Goal: Navigation & Orientation: Find specific page/section

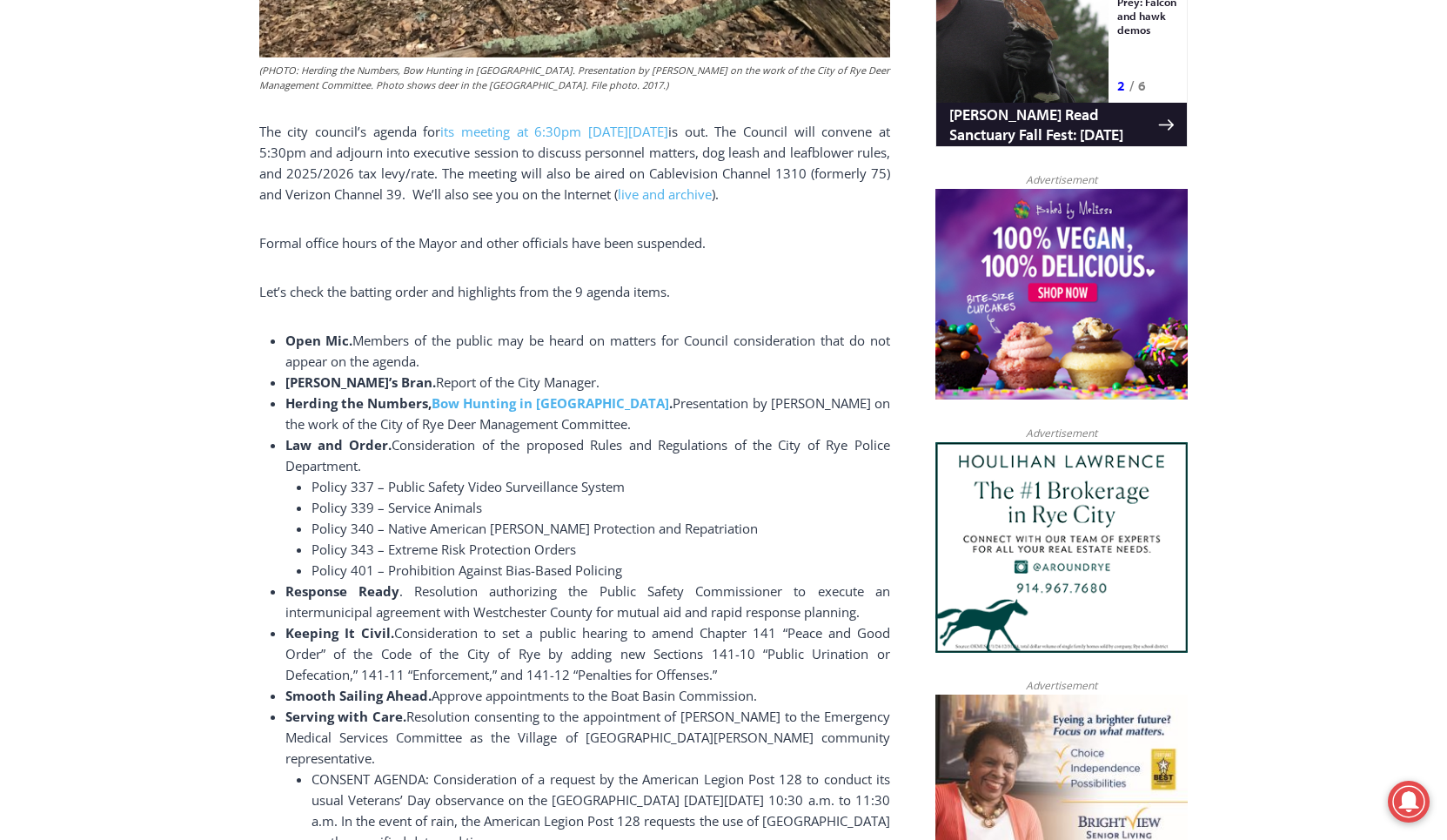
scroll to position [2278, 0]
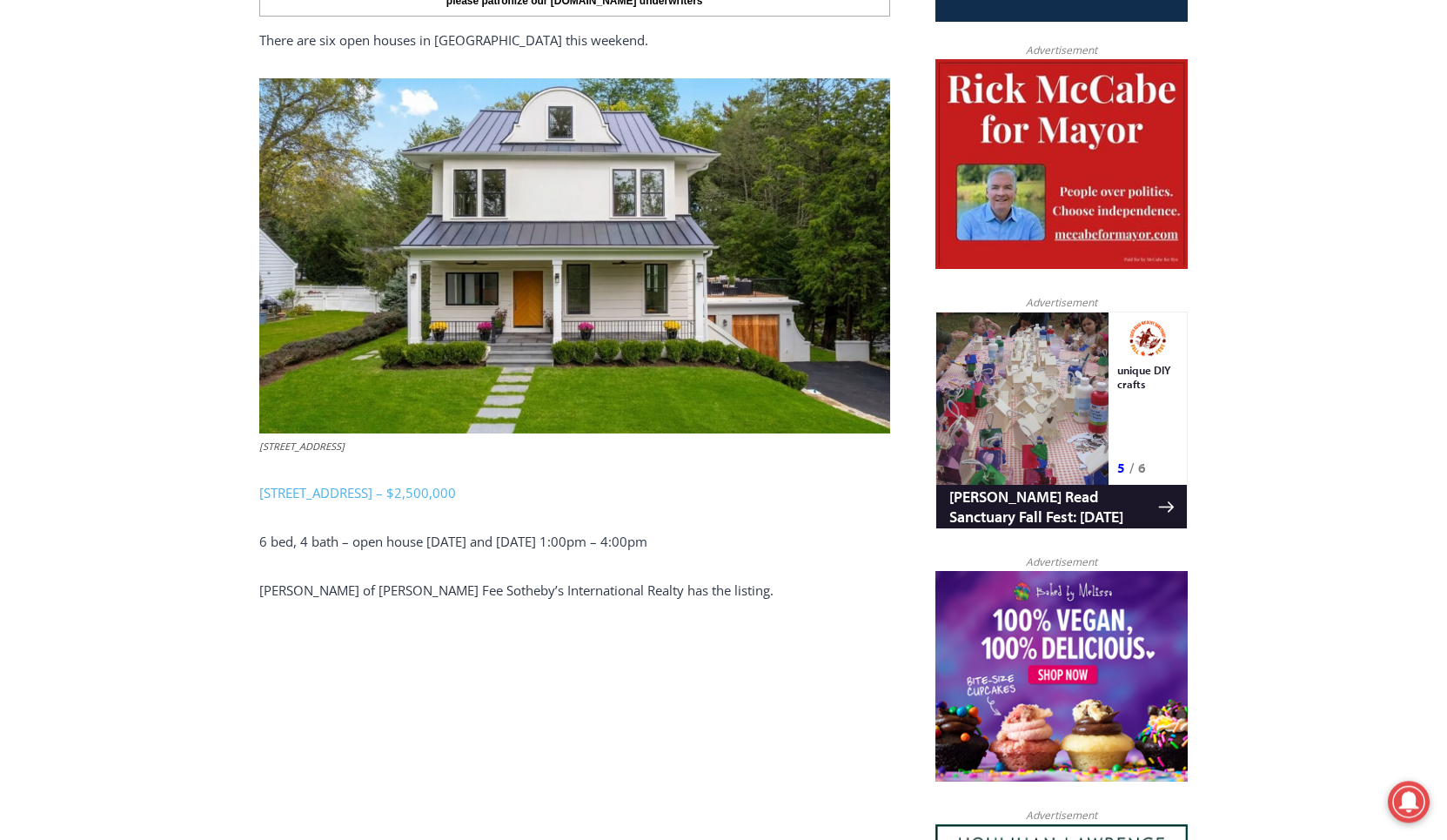
scroll to position [828, 0]
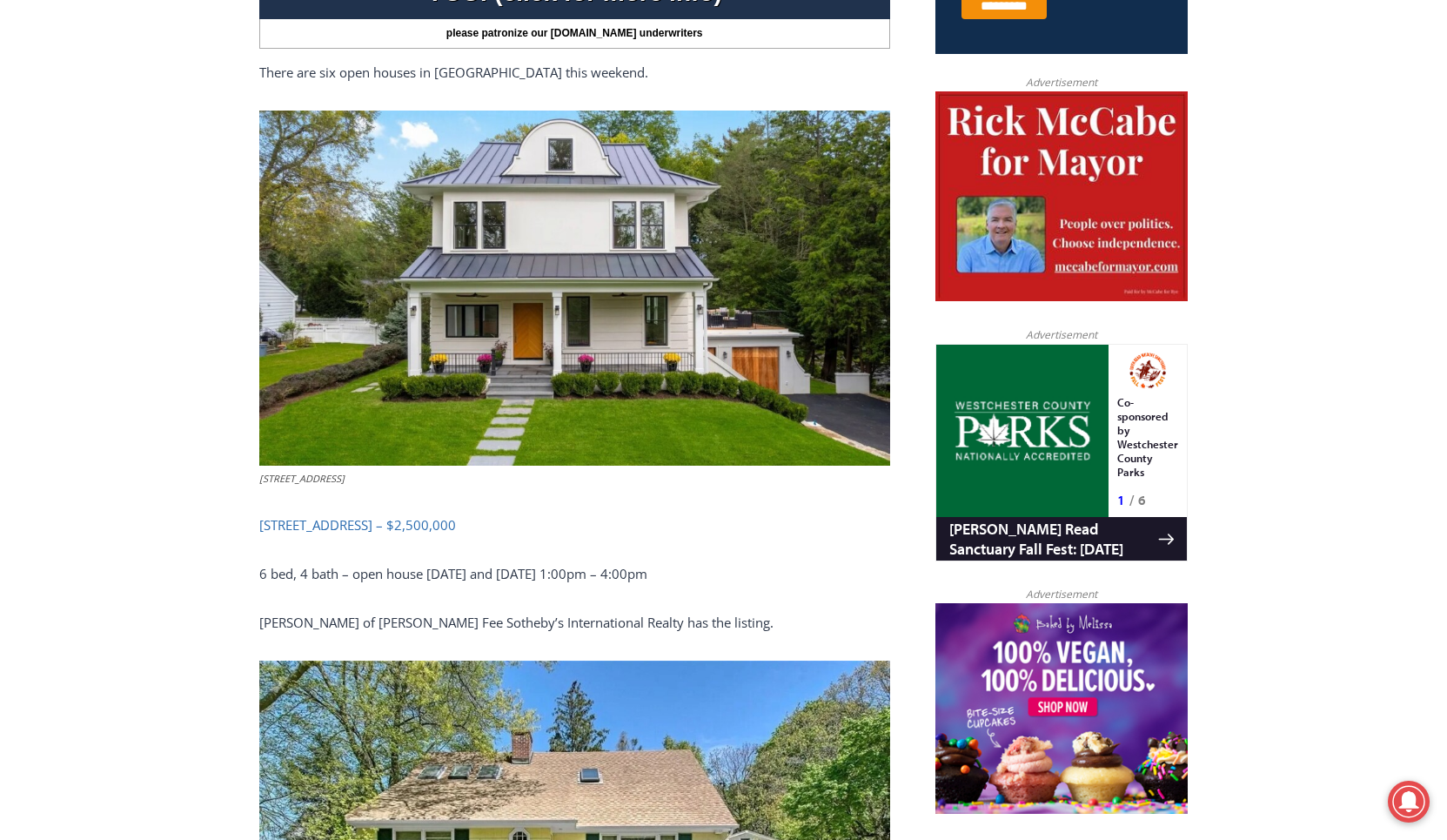
click at [347, 526] on link "3 Overdale Road, Rye – $2,500,000" at bounding box center [358, 524] width 197 height 17
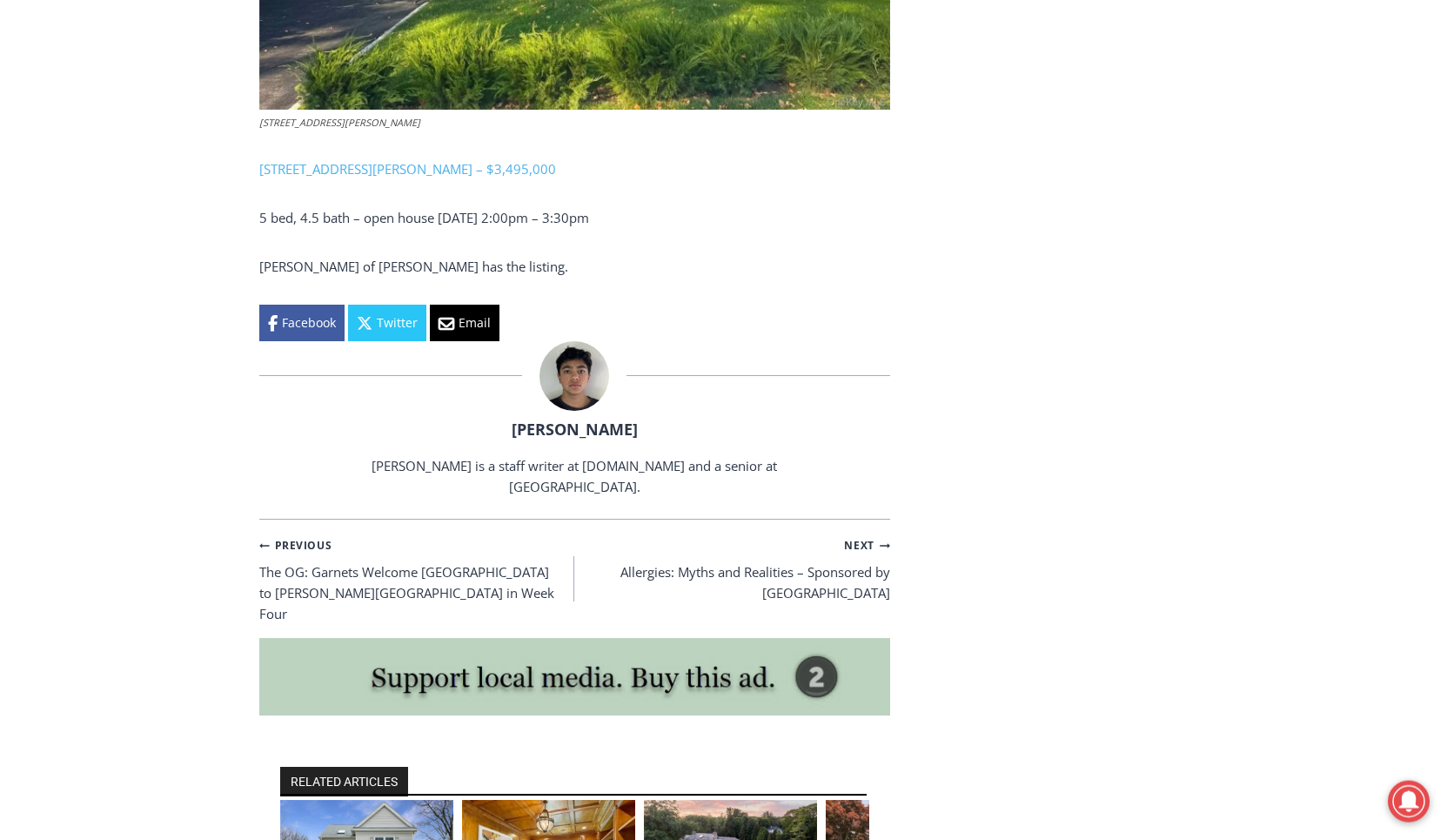
scroll to position [5384, 0]
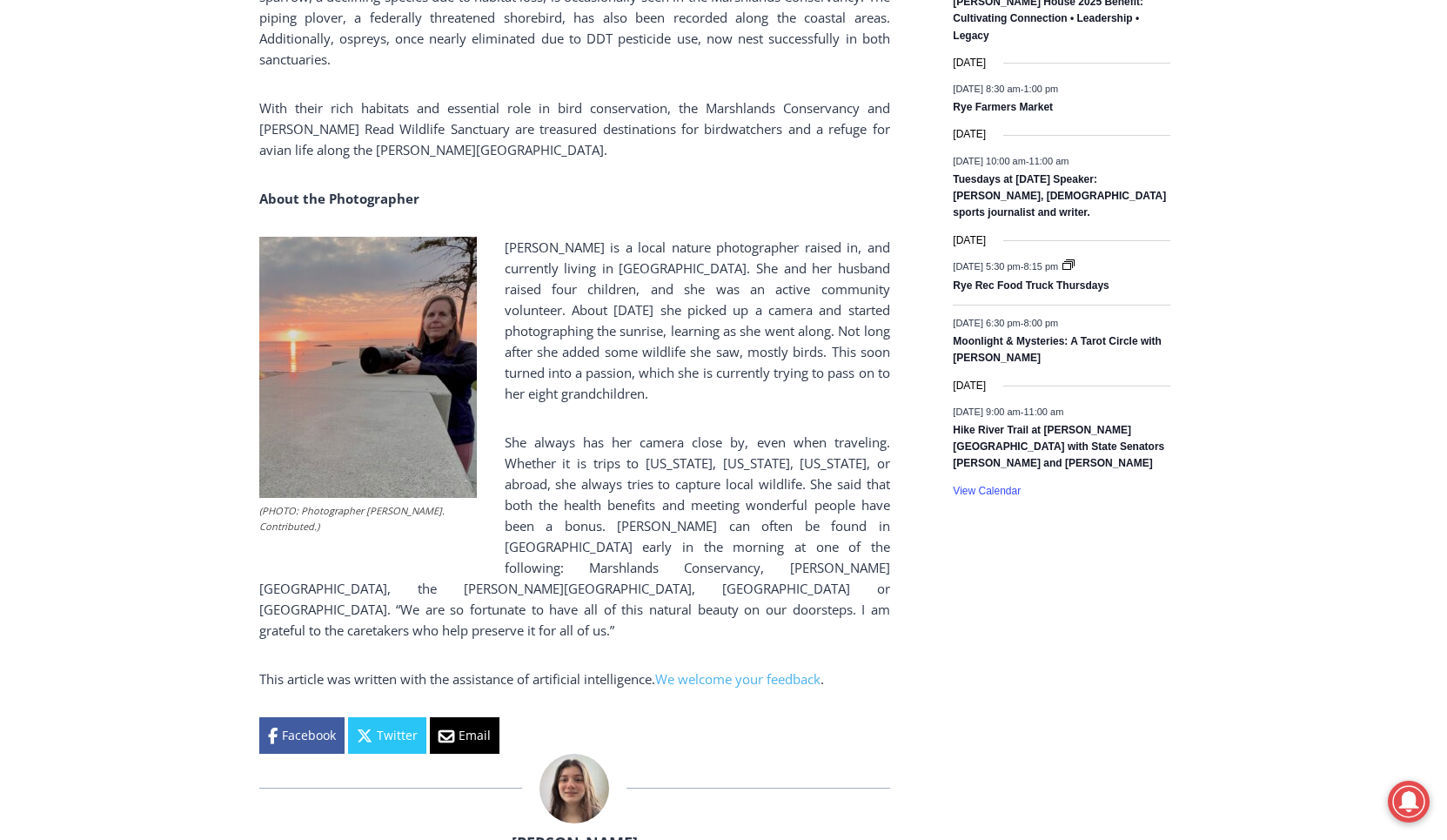
scroll to position [2900, 0]
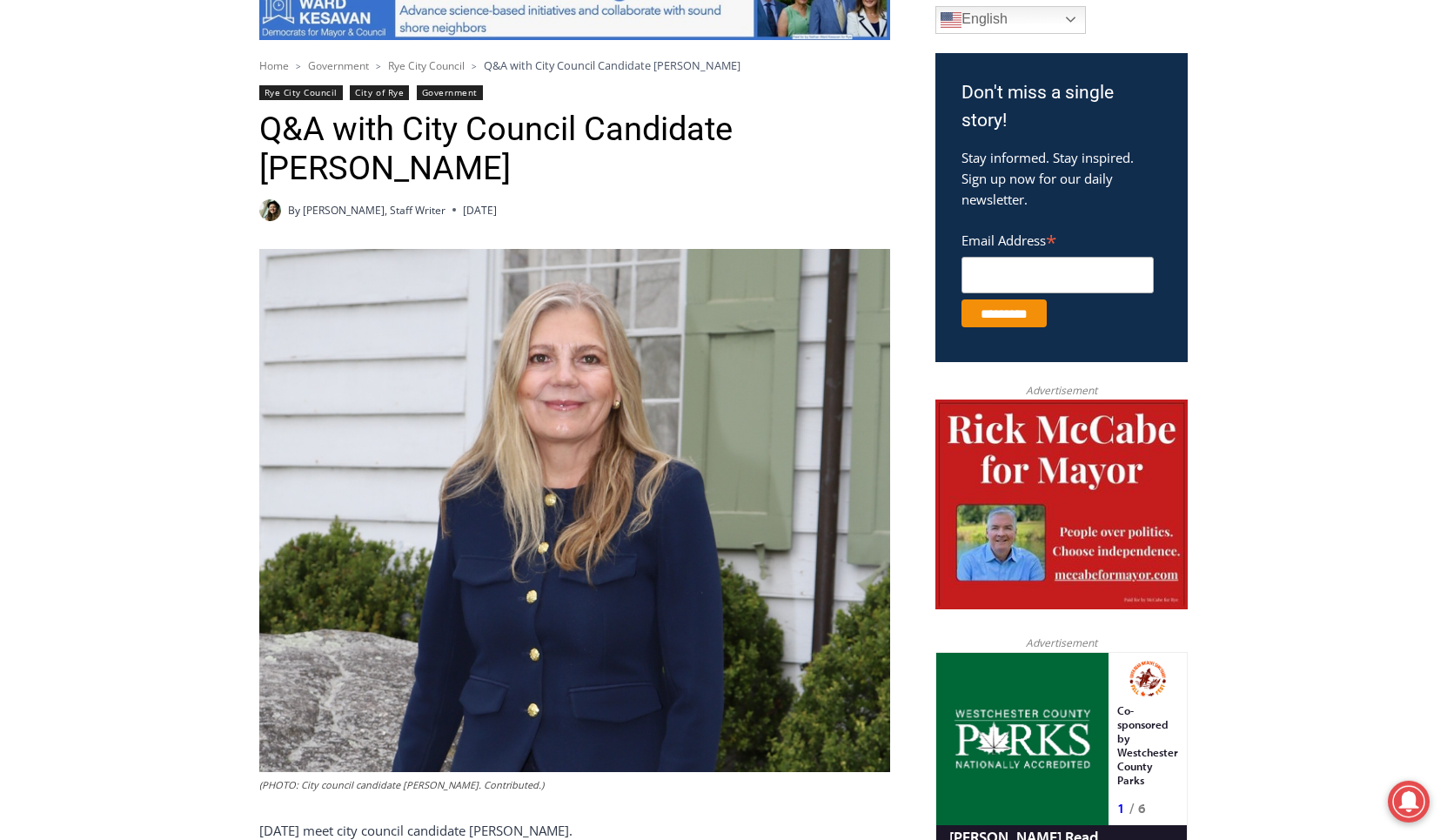
scroll to position [622, 0]
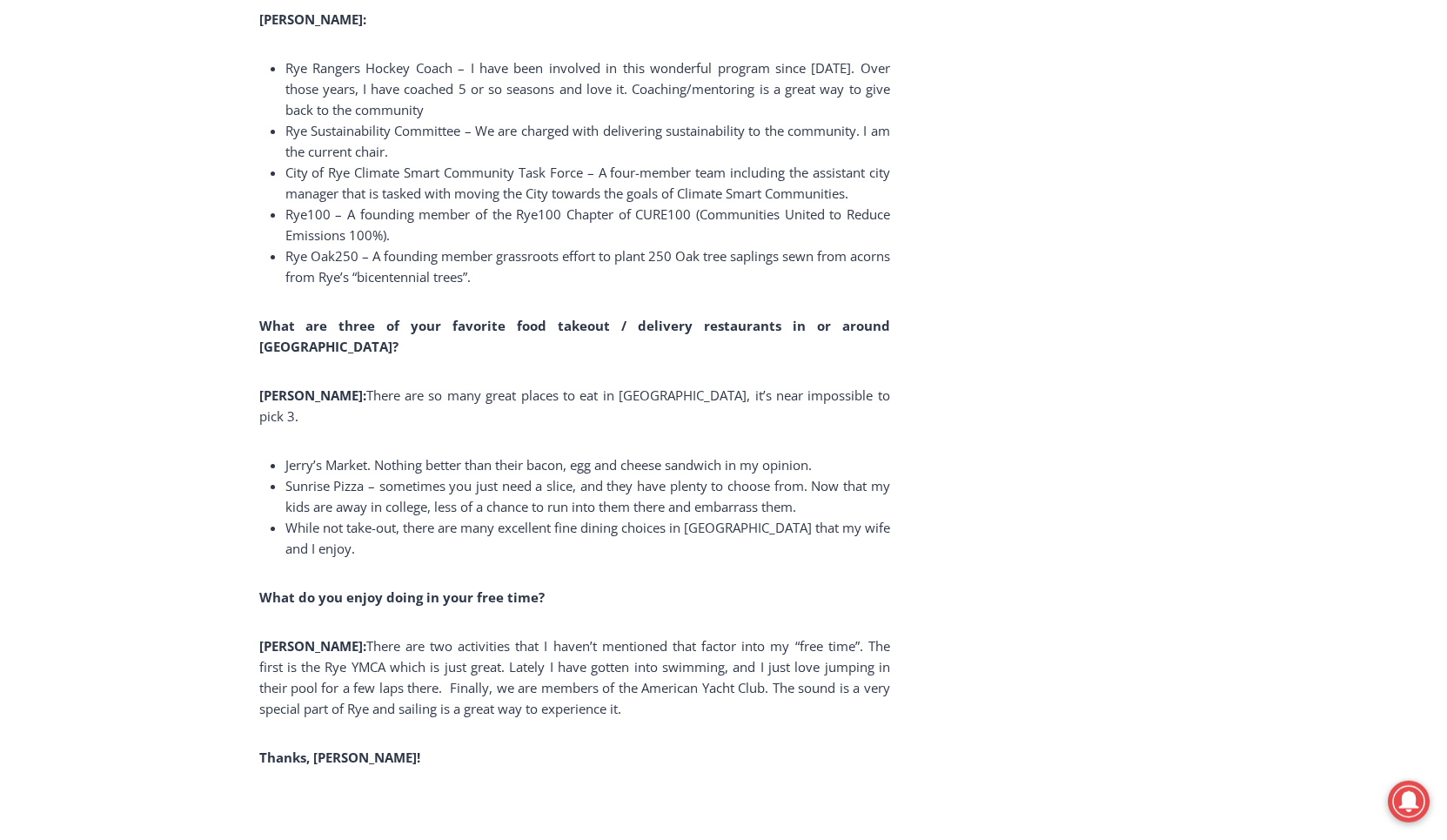
scroll to position [12218, 0]
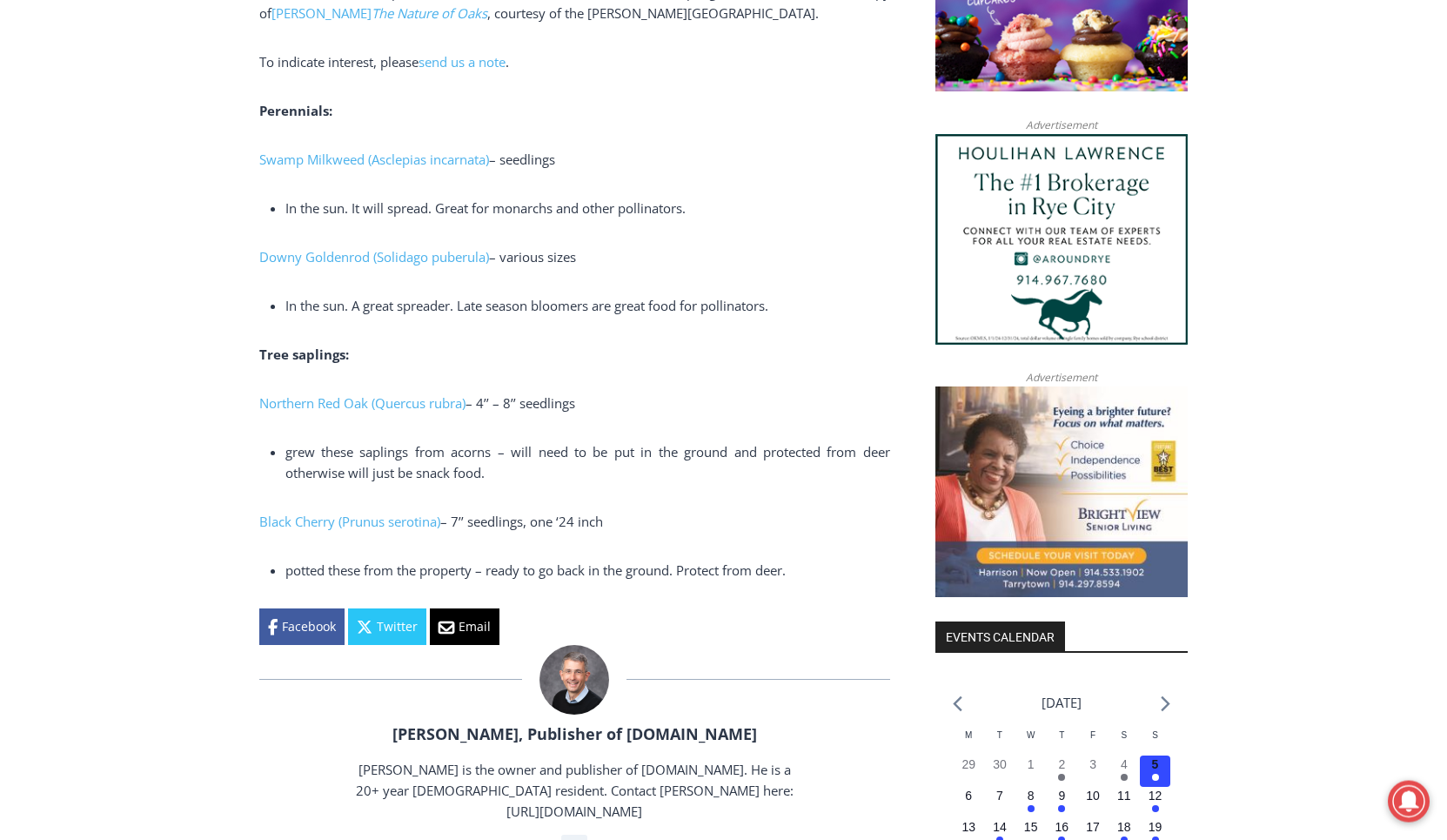
scroll to position [1864, 0]
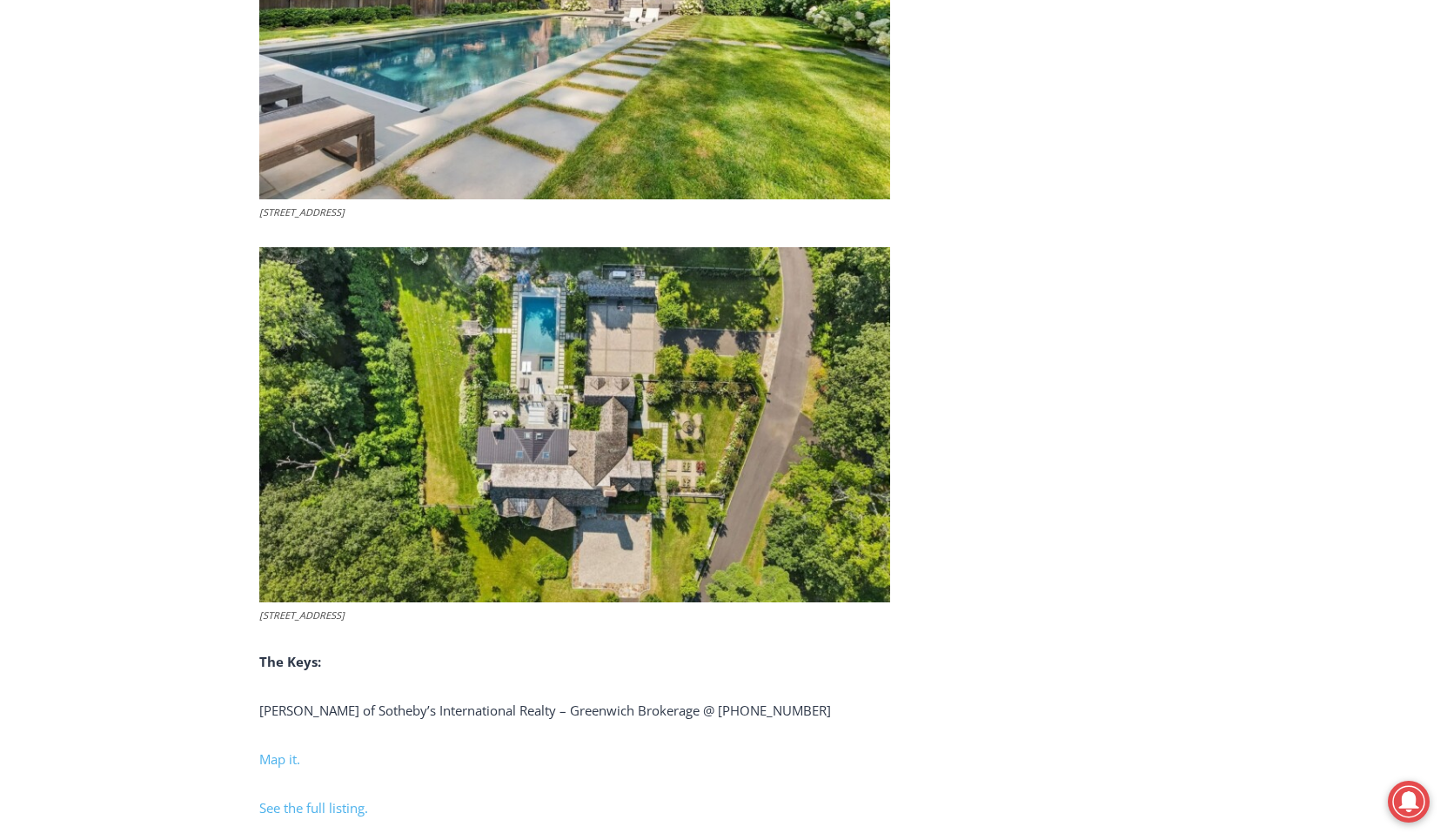
scroll to position [8490, 0]
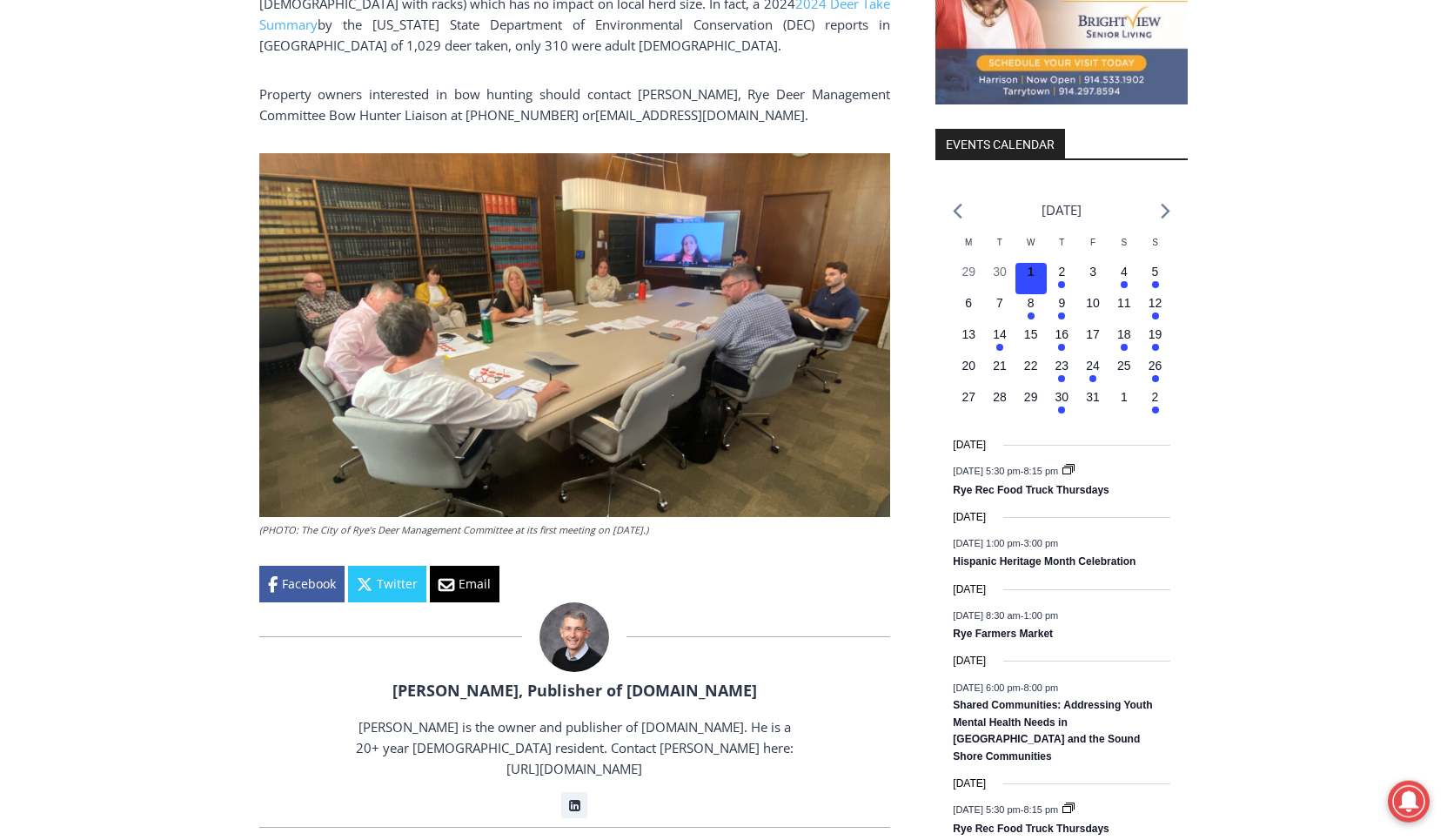
scroll to position [2278, 0]
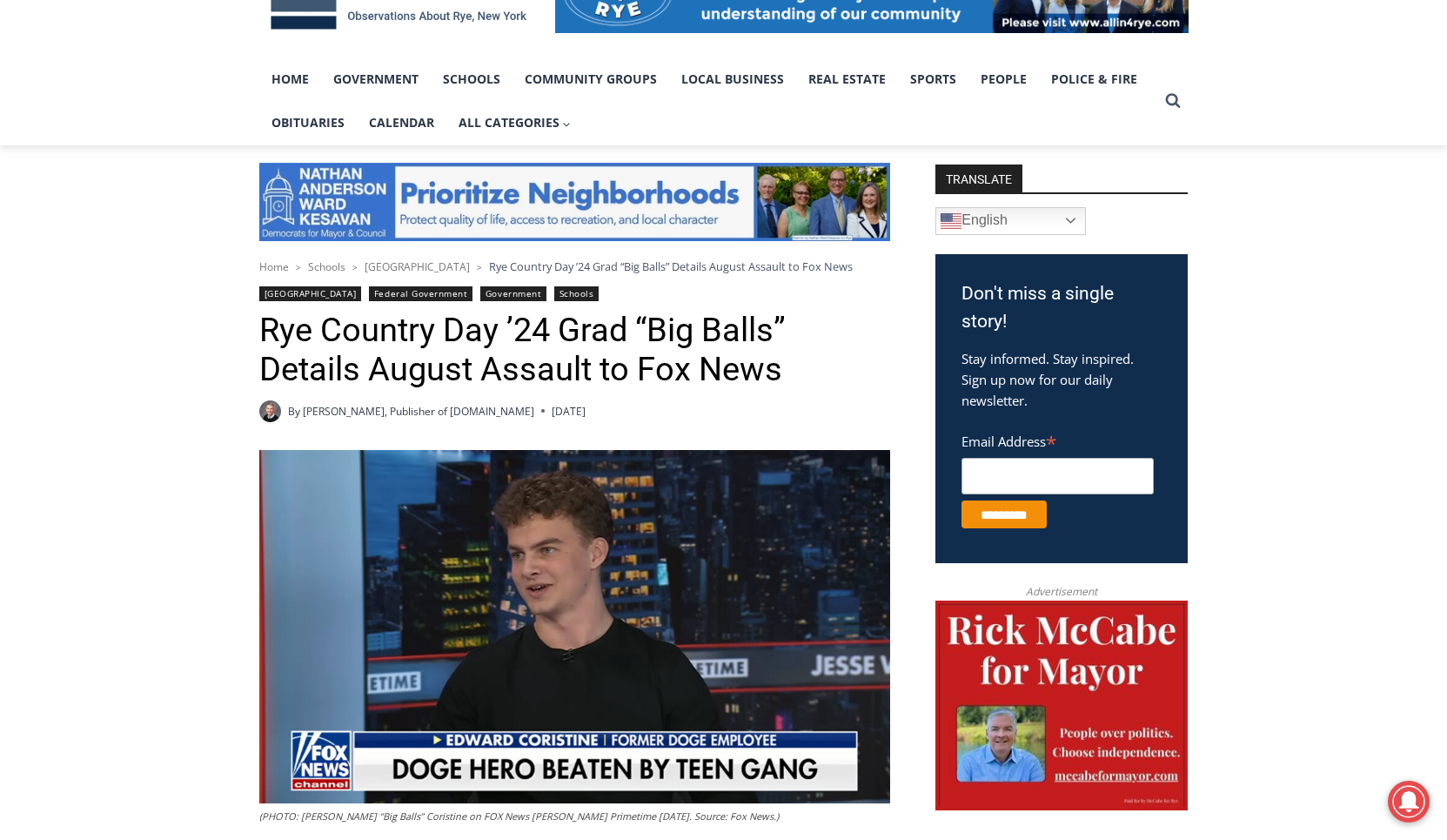
scroll to position [207, 0]
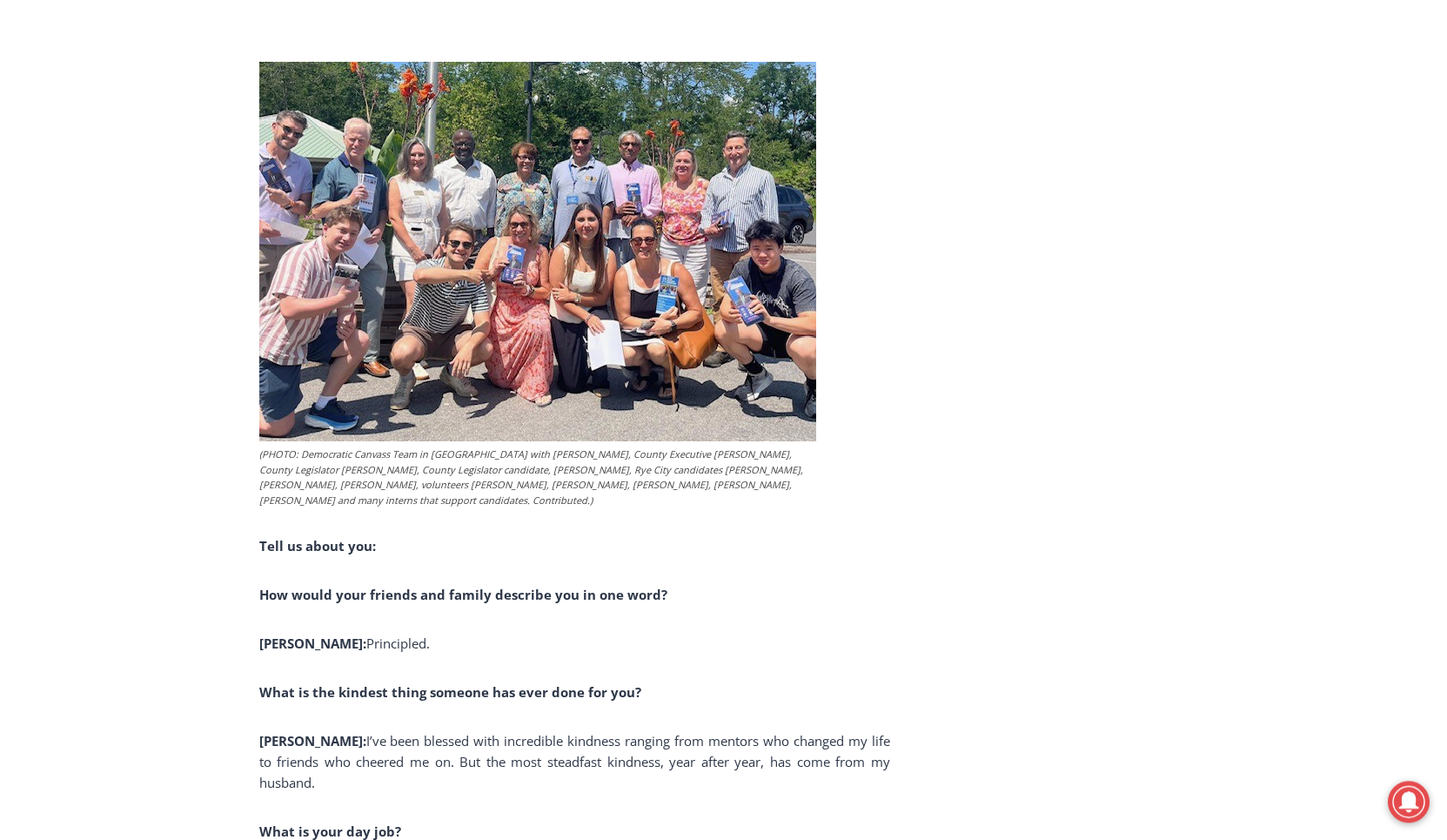
scroll to position [10354, 0]
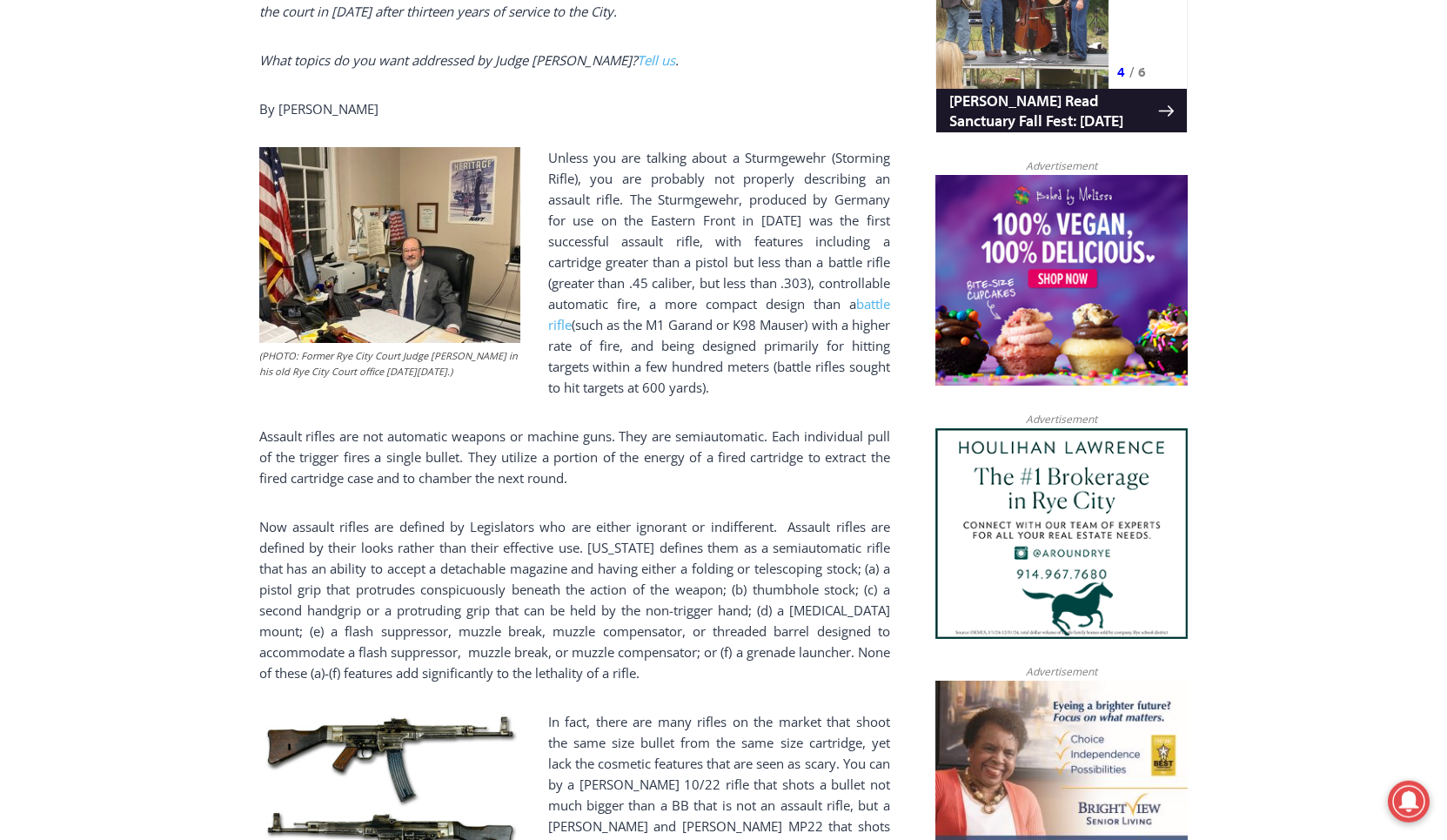
scroll to position [1036, 0]
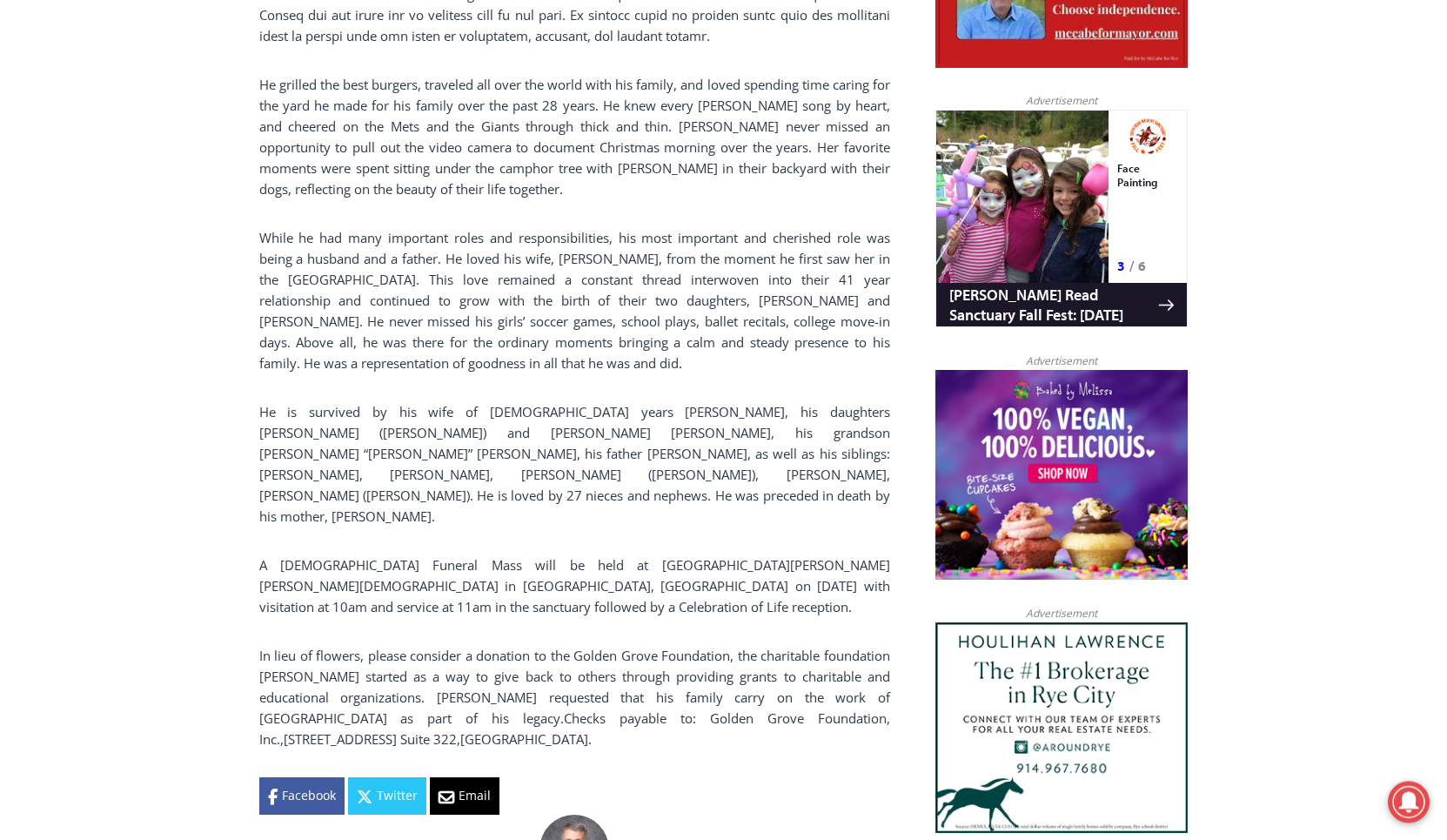
scroll to position [1450, 0]
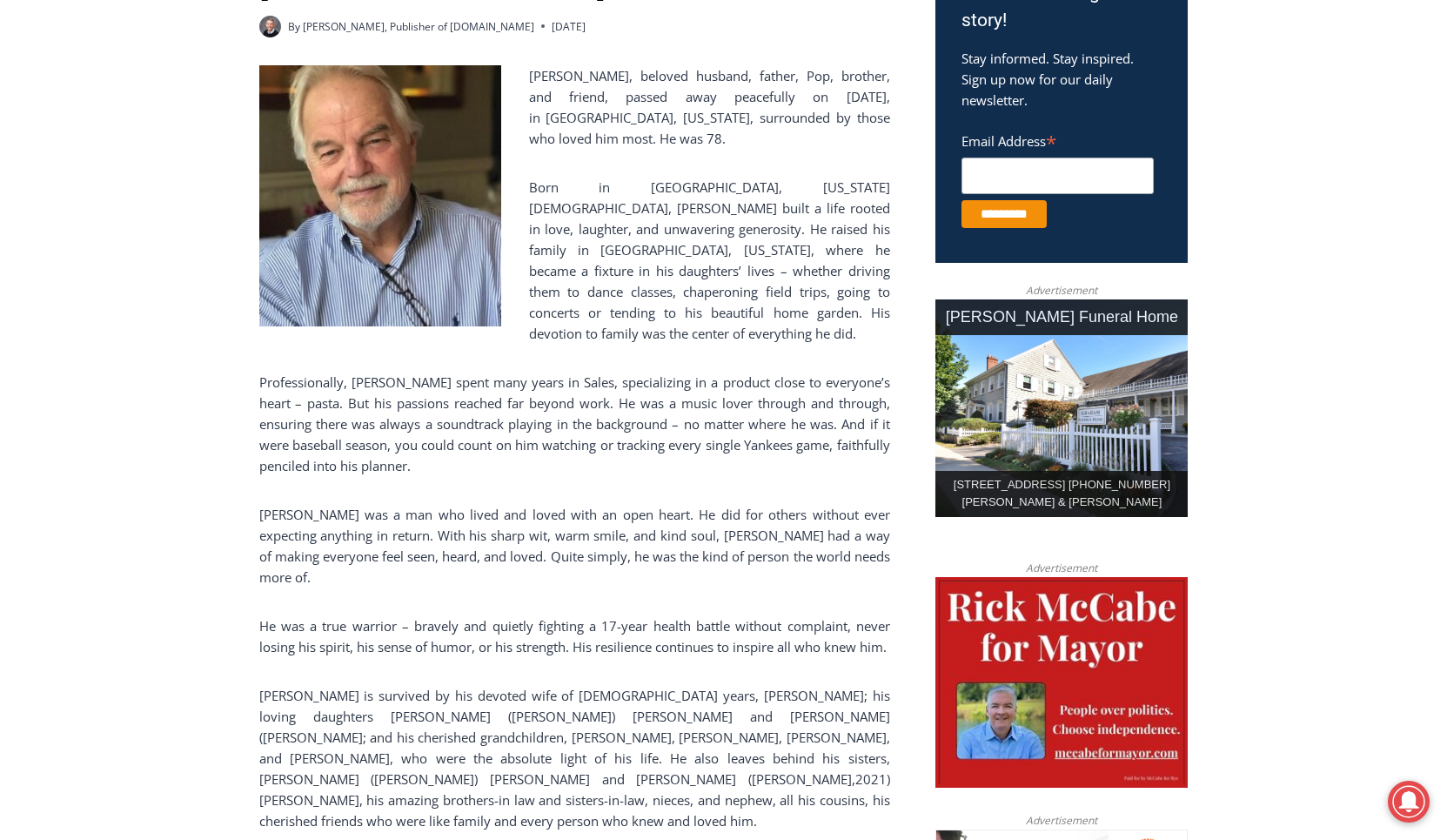
scroll to position [828, 0]
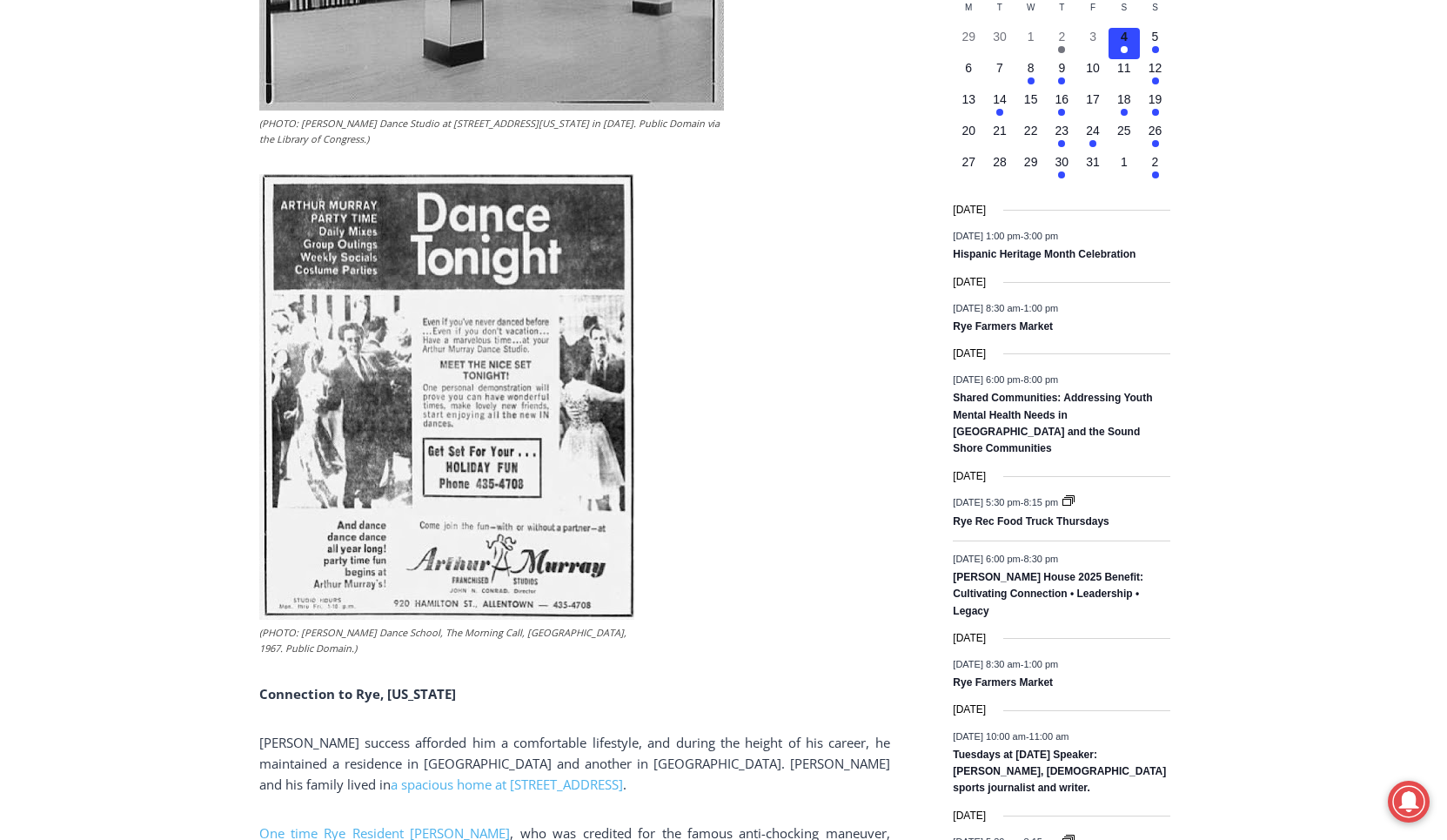
scroll to position [2485, 0]
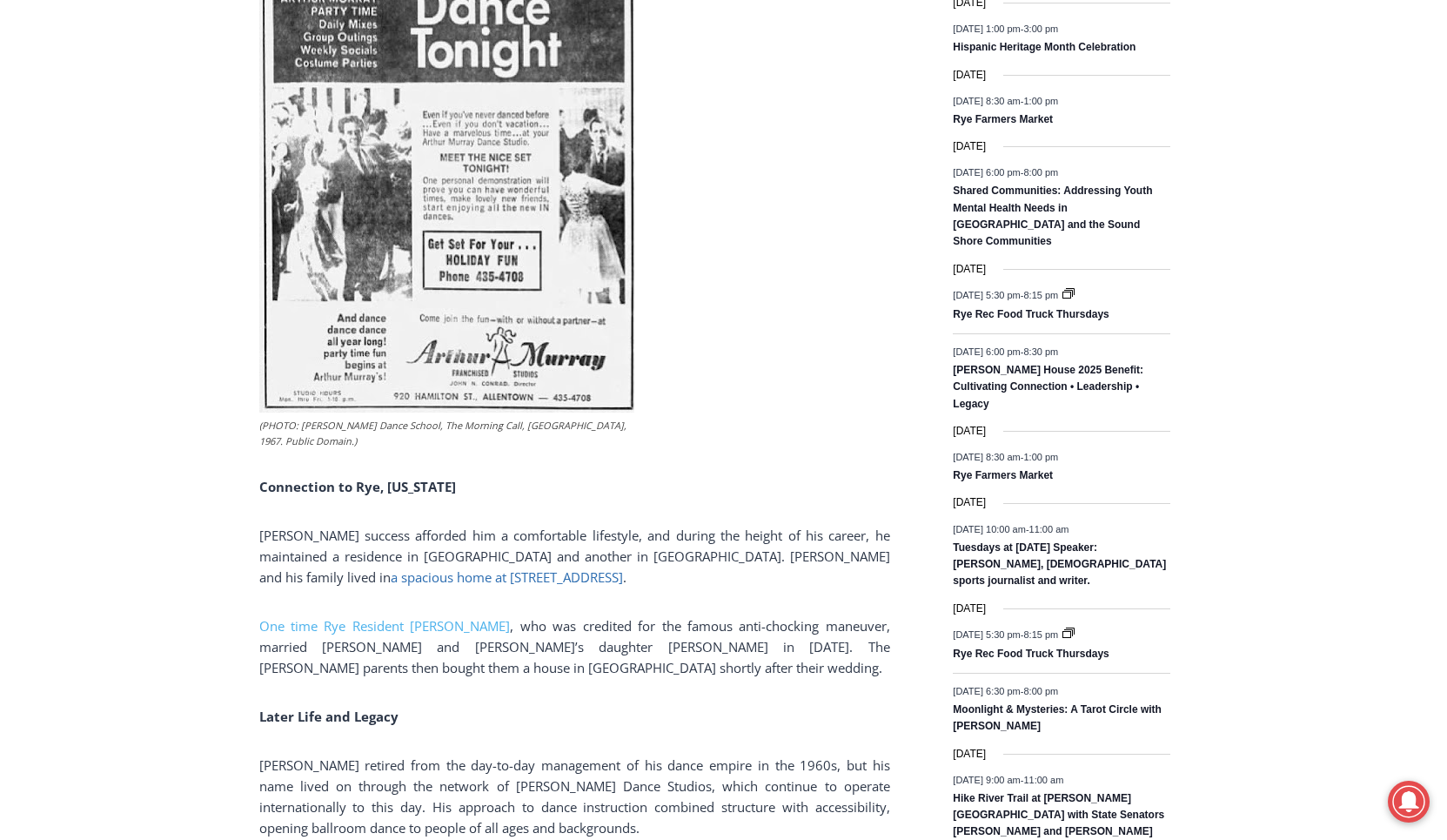
click at [390, 568] on span "a spacious home at 845 Forest Avenue" at bounding box center [506, 576] width 232 height 17
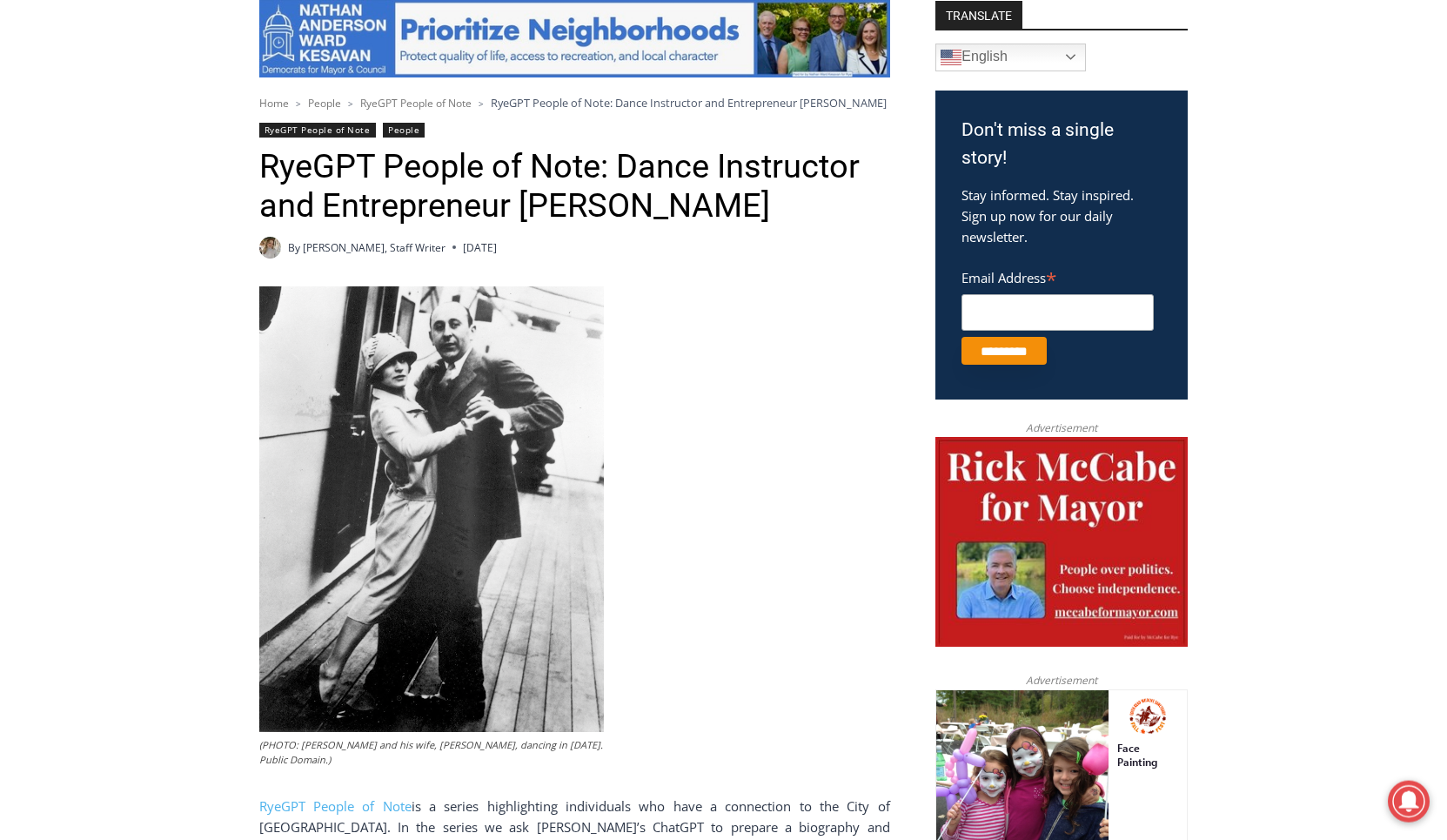
scroll to position [622, 0]
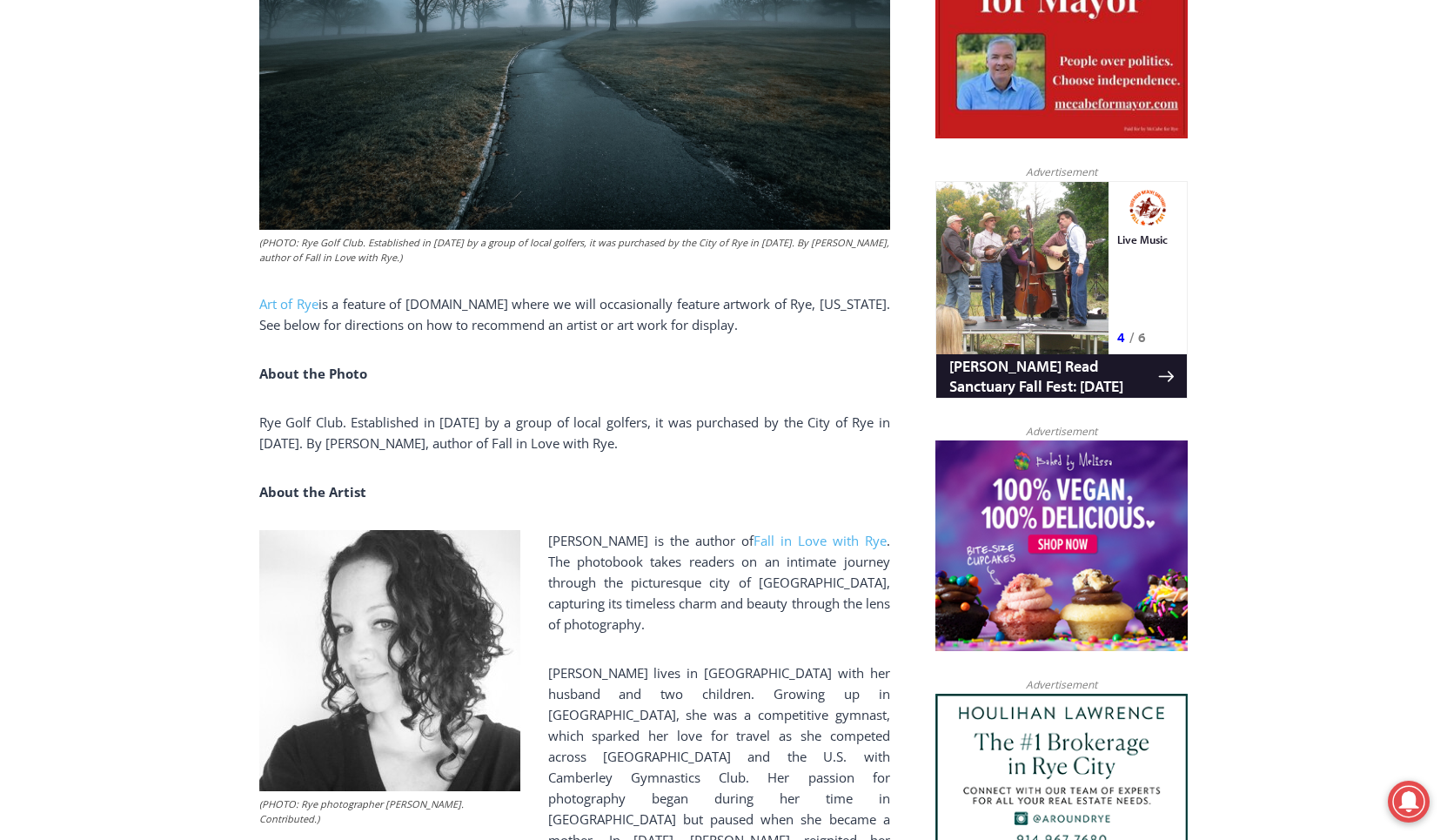
scroll to position [828, 0]
